Goal: Find specific page/section: Find specific page/section

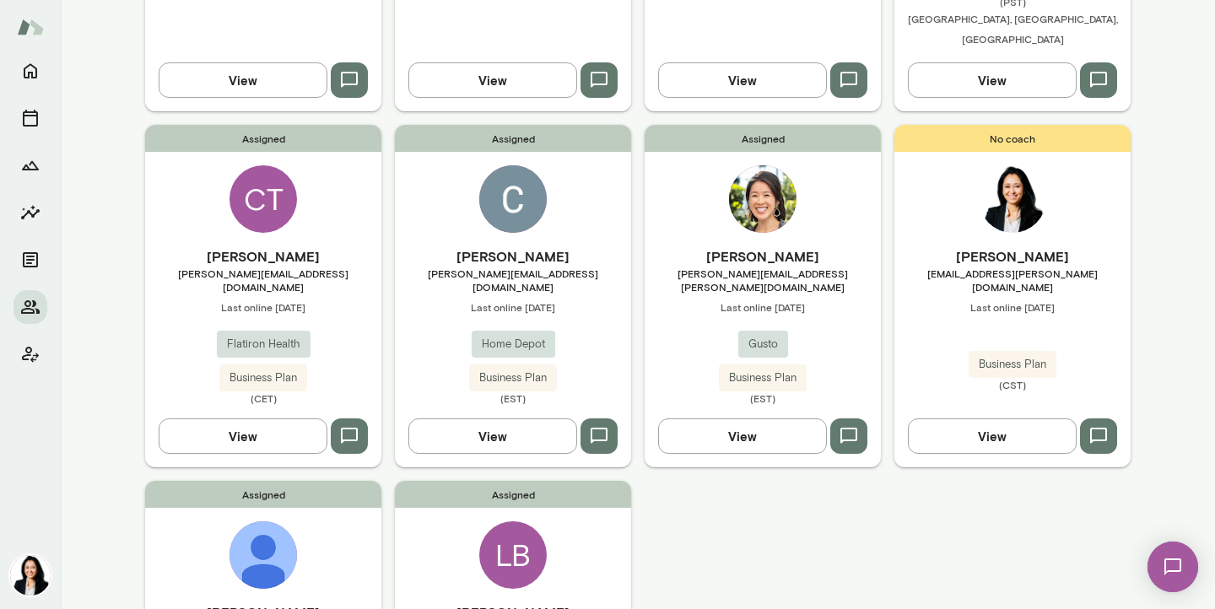
scroll to position [811, 0]
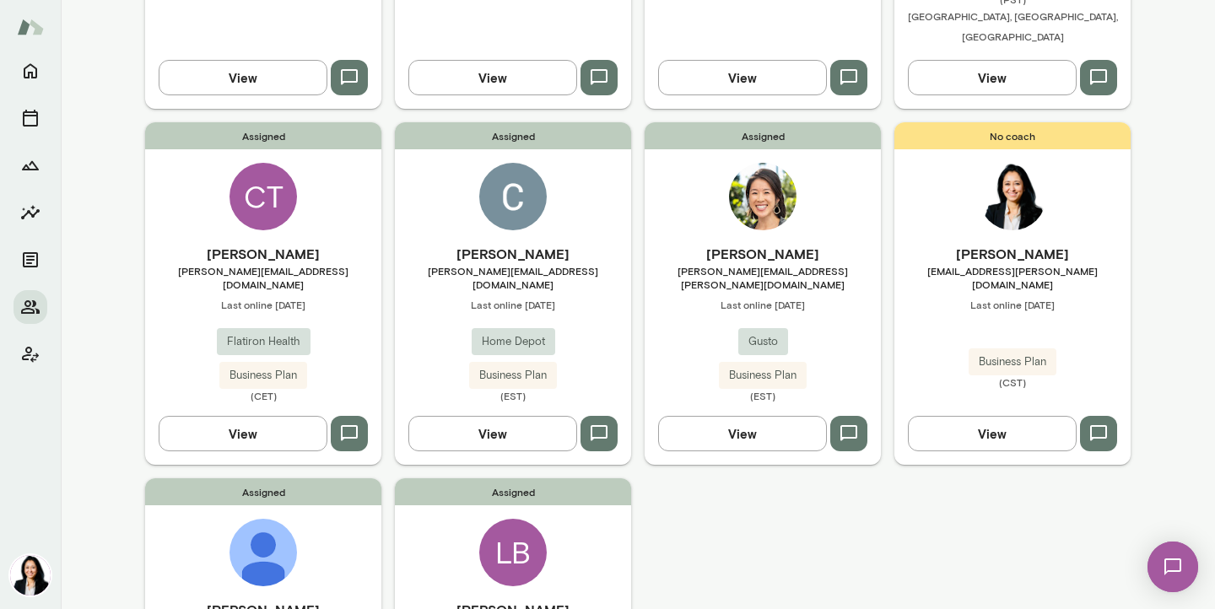
click at [597, 423] on icon "button" at bounding box center [599, 433] width 20 height 20
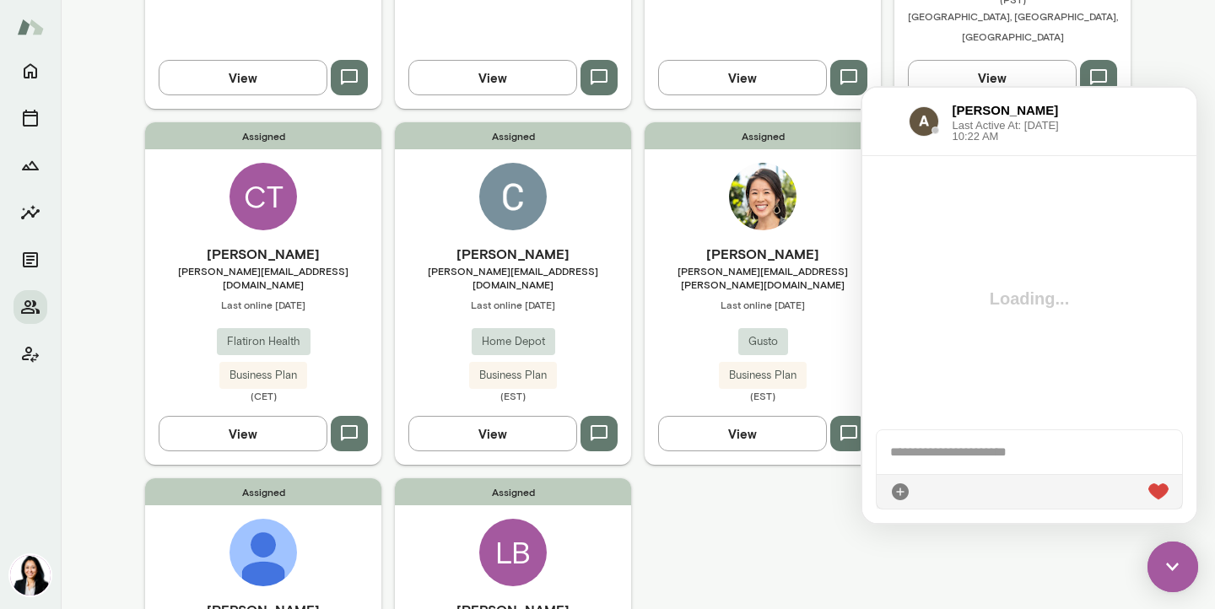
scroll to position [0, 0]
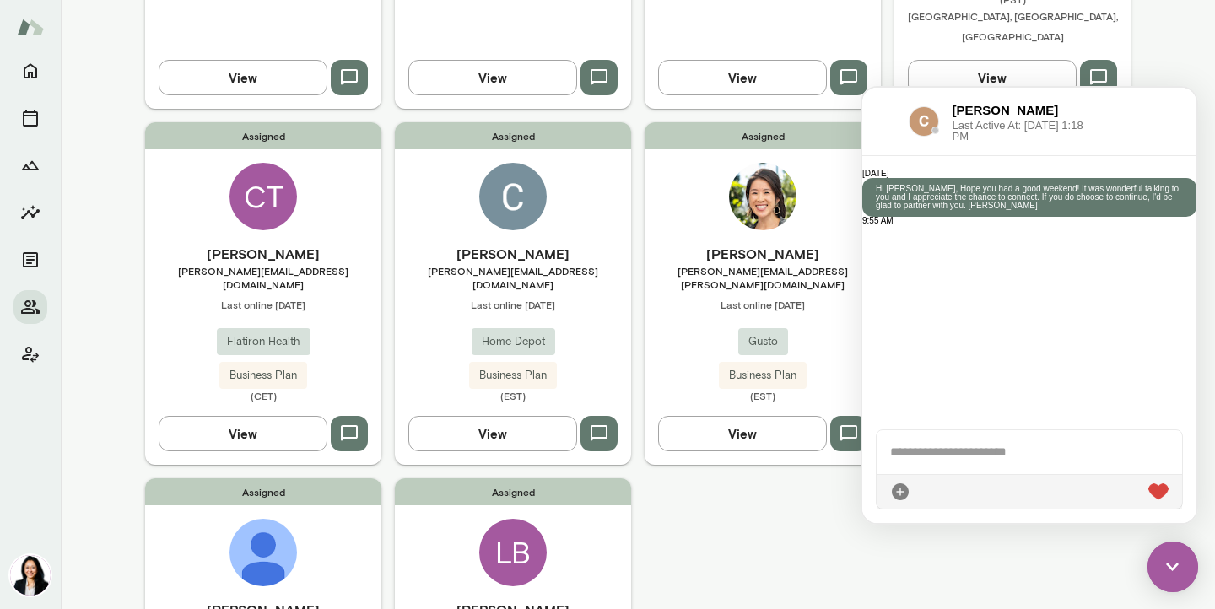
click at [499, 264] on span "[PERSON_NAME][EMAIL_ADDRESS][DOMAIN_NAME]" at bounding box center [513, 277] width 236 height 27
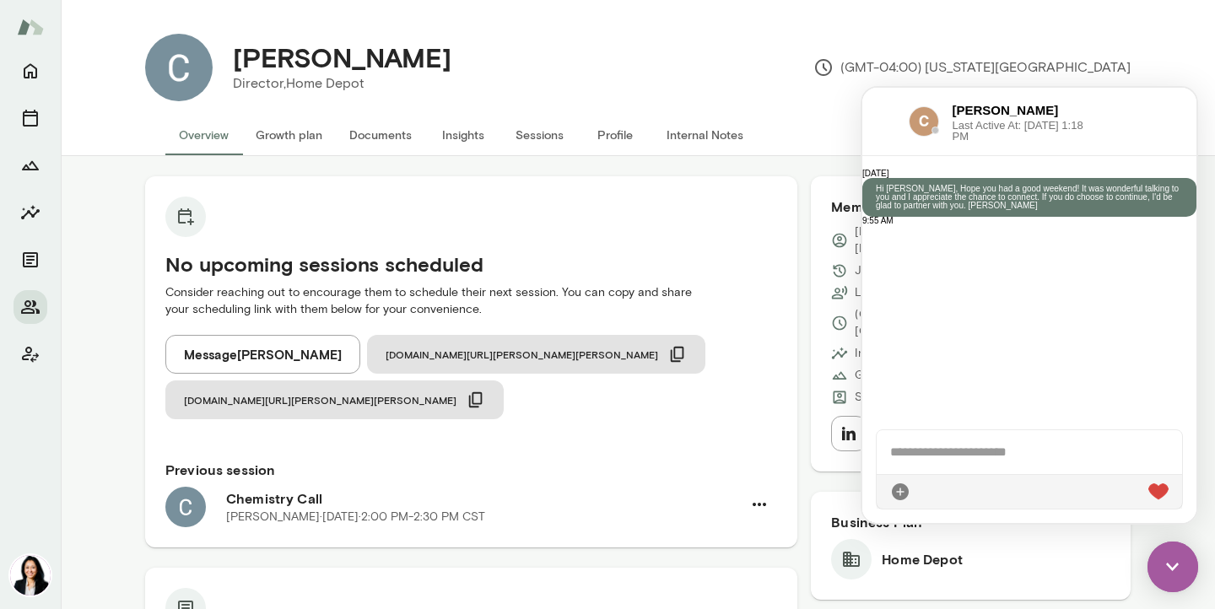
click at [1180, 563] on img at bounding box center [1172, 567] width 51 height 51
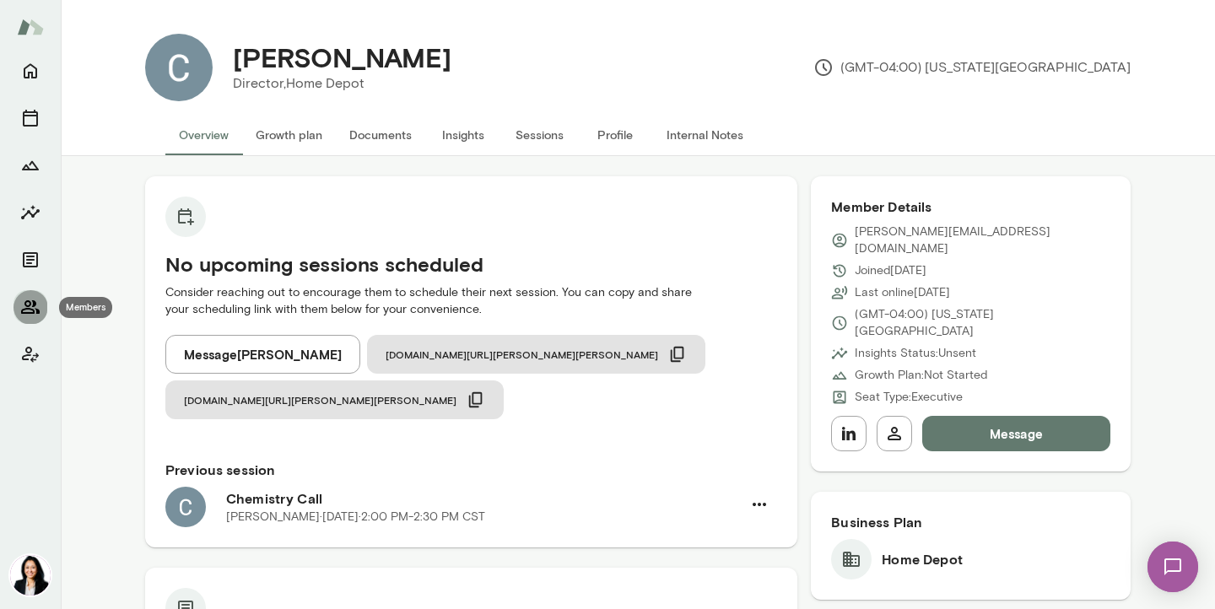
click at [25, 314] on icon "Members" at bounding box center [30, 307] width 20 height 20
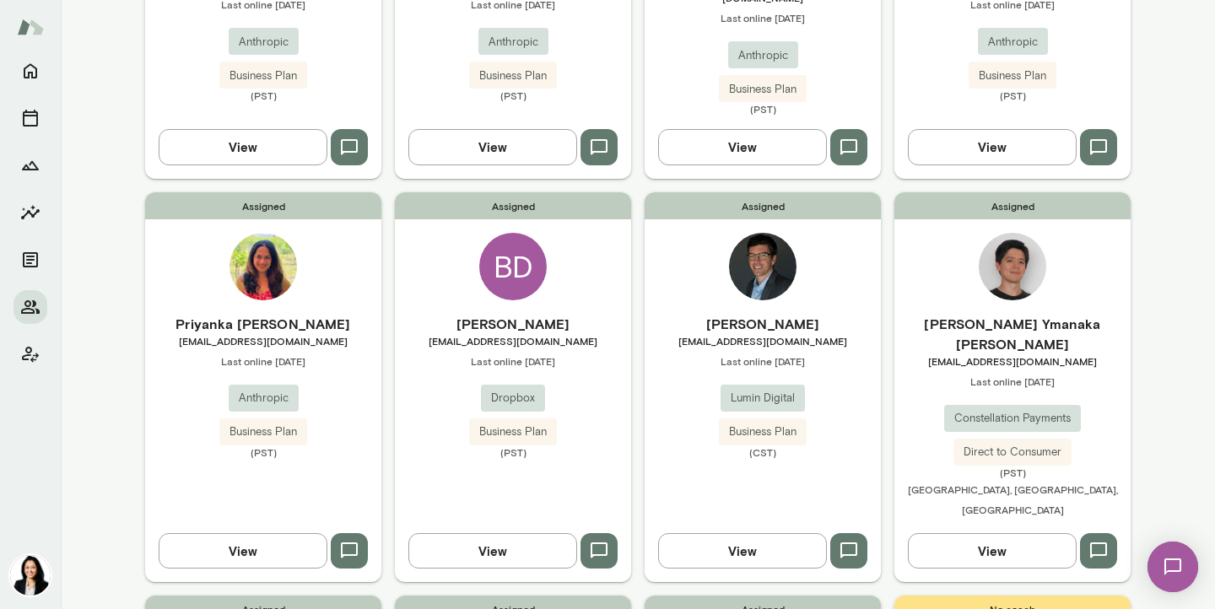
scroll to position [363, 0]
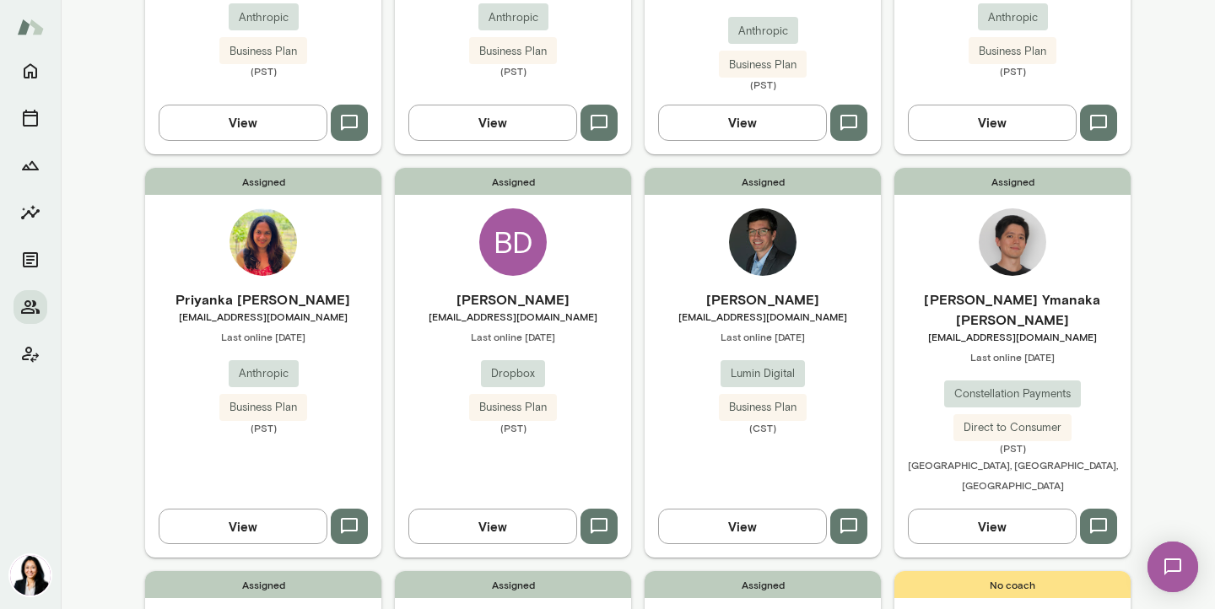
click at [289, 289] on h6 "Priyanka [PERSON_NAME]" at bounding box center [263, 299] width 236 height 20
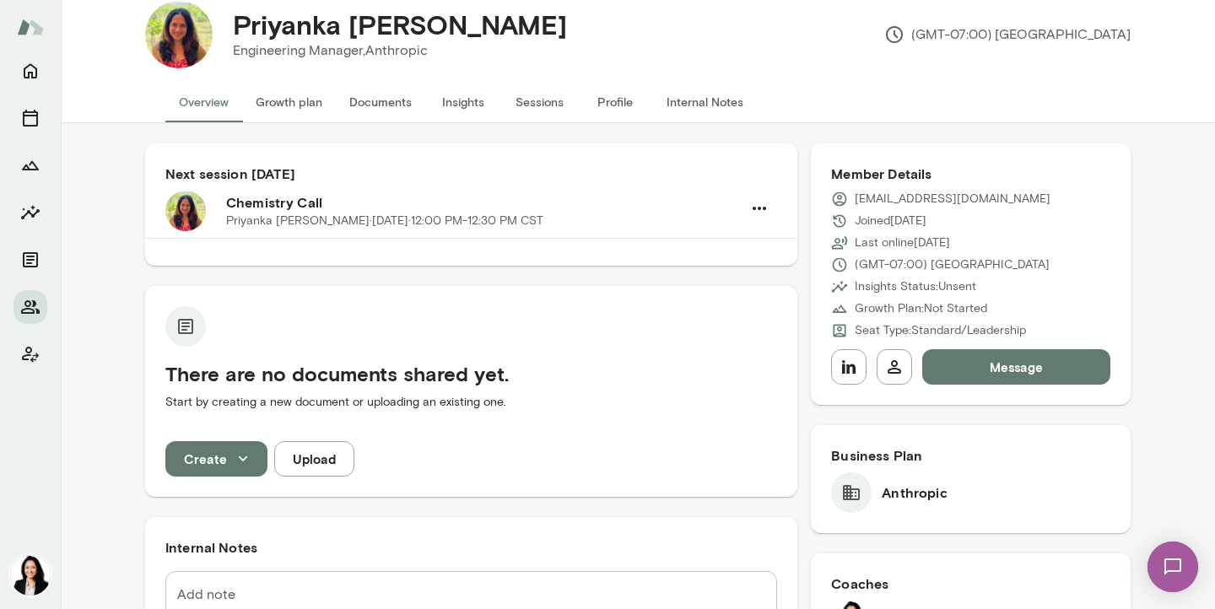
scroll to position [1, 0]
